Goal: Task Accomplishment & Management: Use online tool/utility

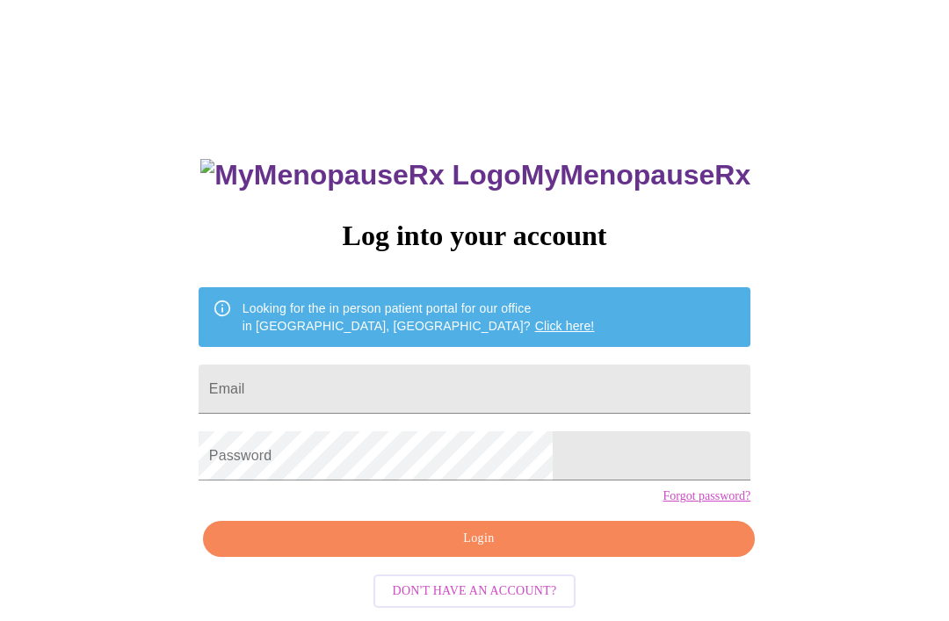
click at [508, 399] on input "Email" at bounding box center [475, 389] width 552 height 49
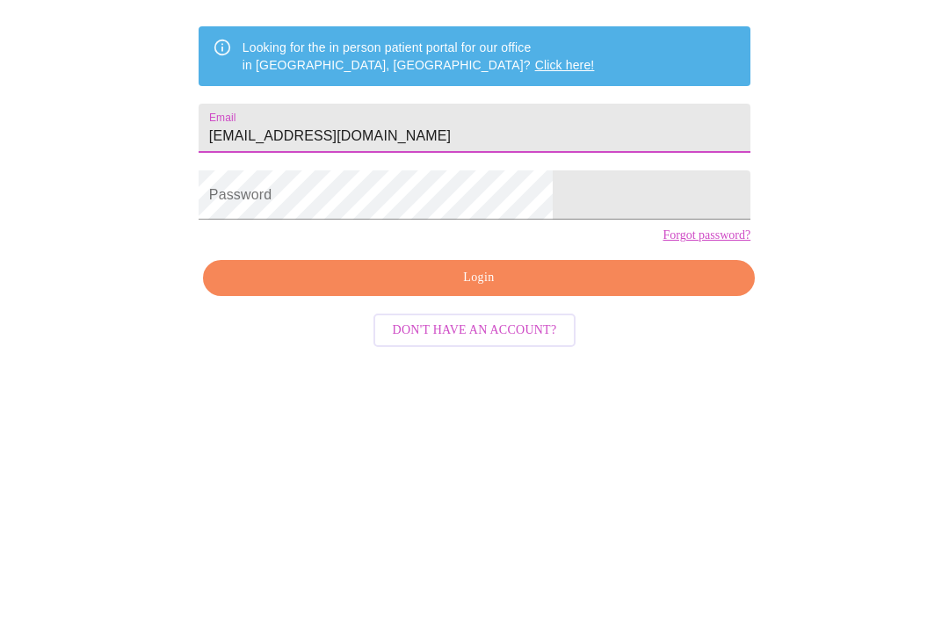
scroll to position [74, 0]
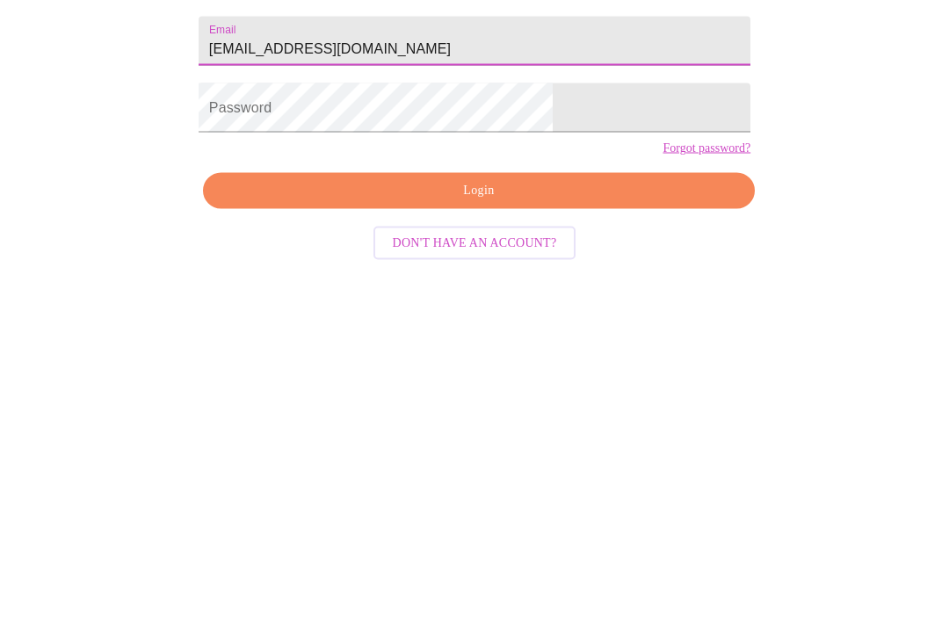
type input "[EMAIL_ADDRESS][DOMAIN_NAME]"
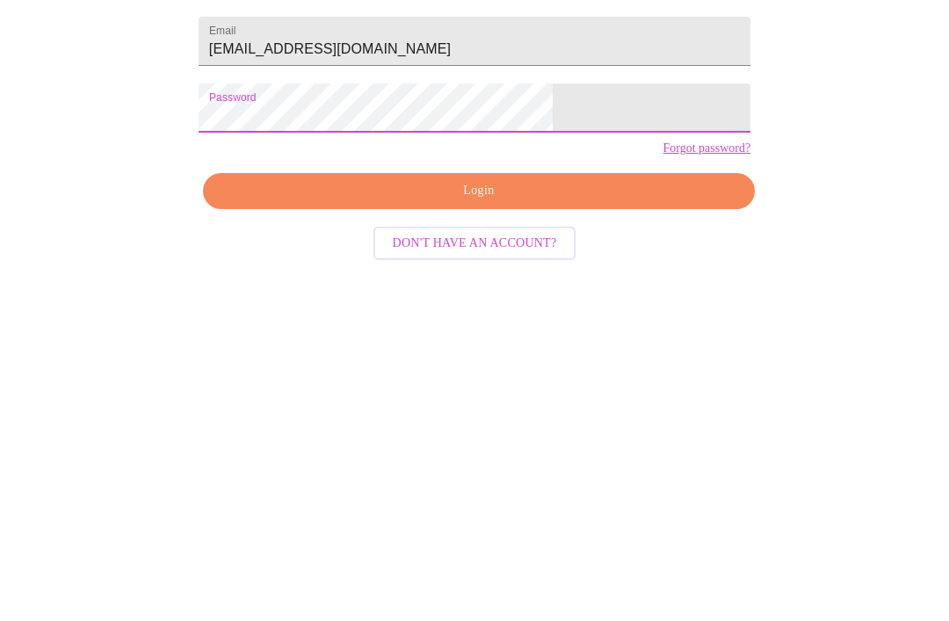
click at [505, 454] on span "Login" at bounding box center [478, 465] width 511 height 22
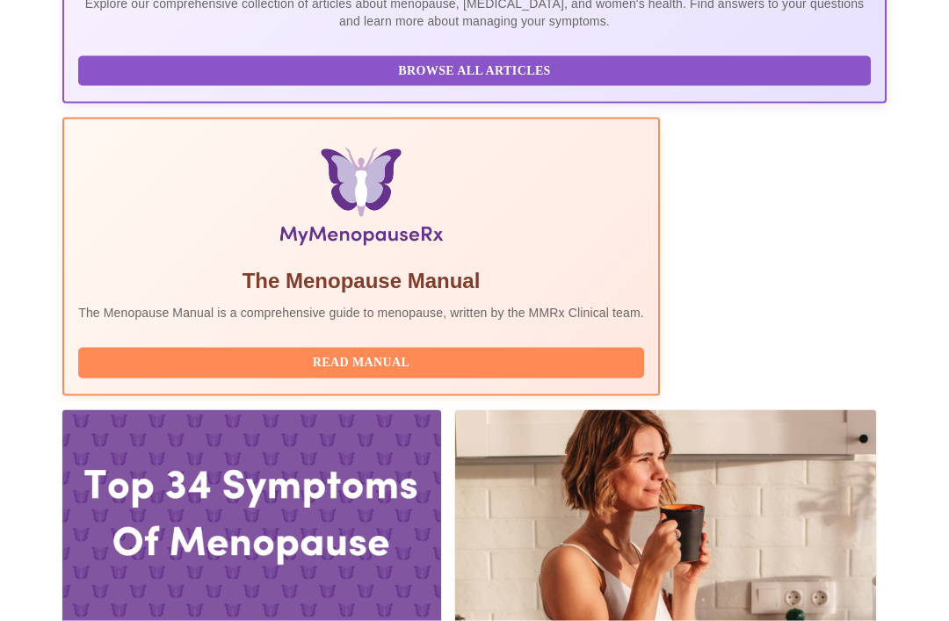
scroll to position [496, 0]
